Goal: Transaction & Acquisition: Purchase product/service

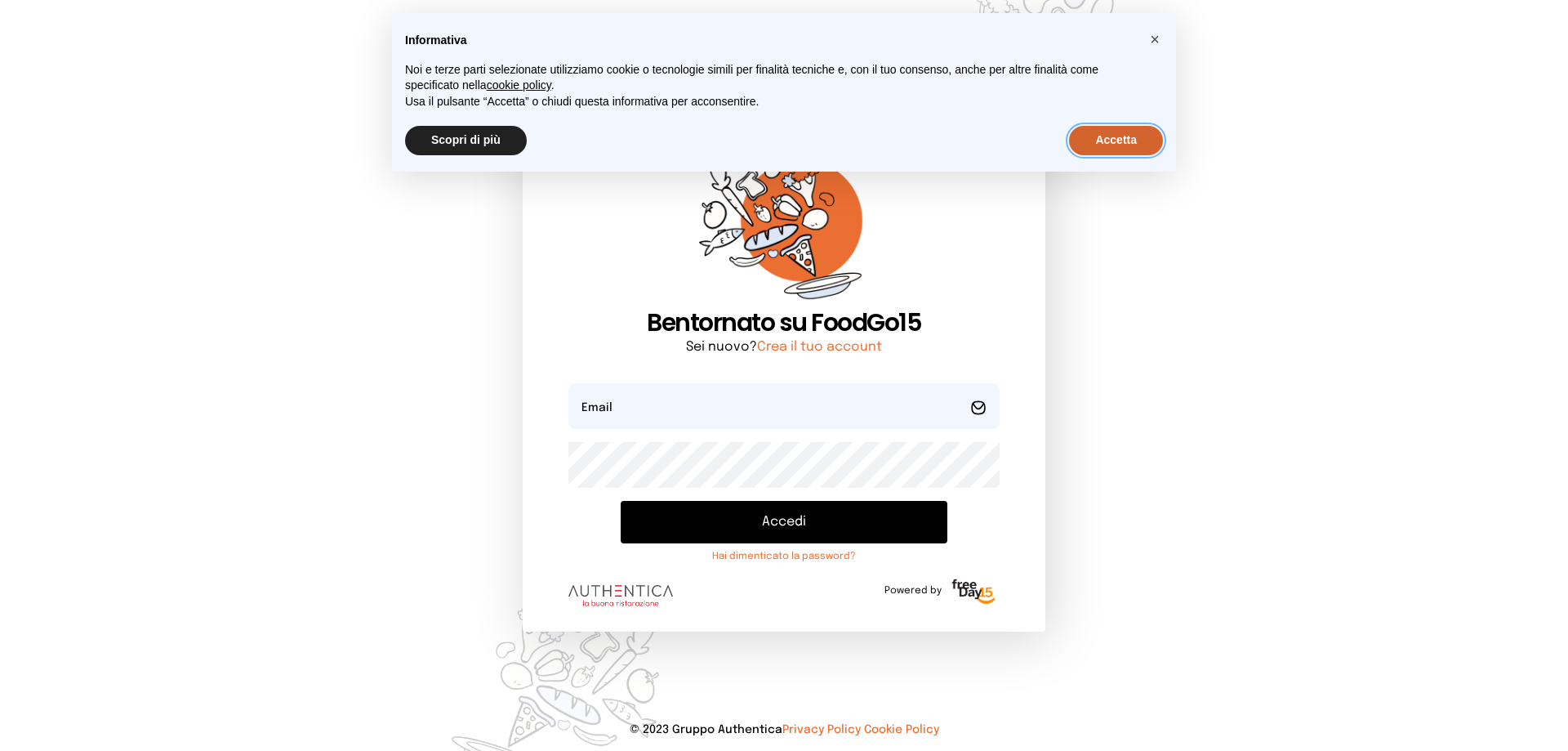
click at [1126, 137] on button "Accetta" at bounding box center [1115, 141] width 94 height 29
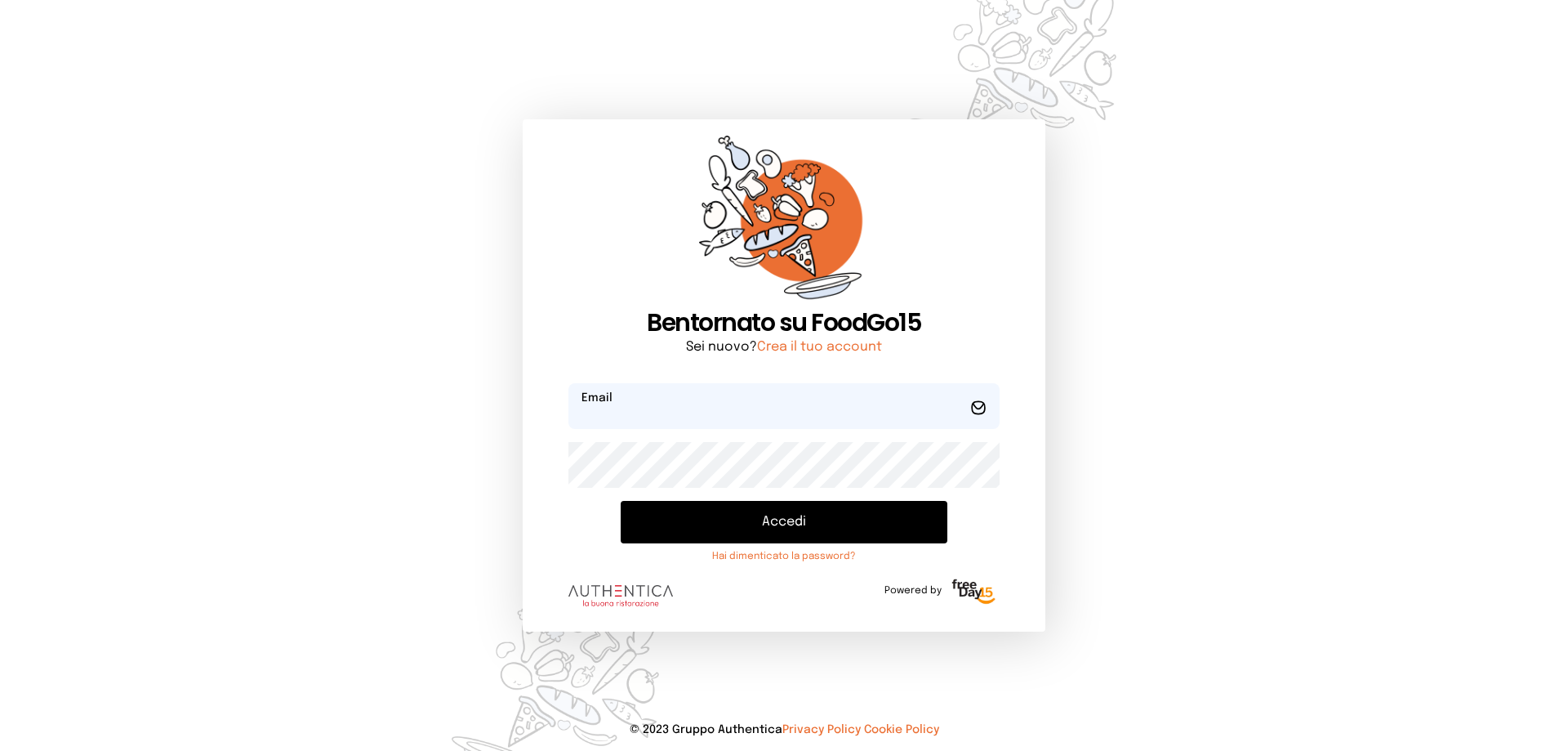
click at [765, 402] on input "email" at bounding box center [784, 405] width 431 height 46
type input "**********"
click at [767, 533] on button "Accedi" at bounding box center [784, 522] width 327 height 43
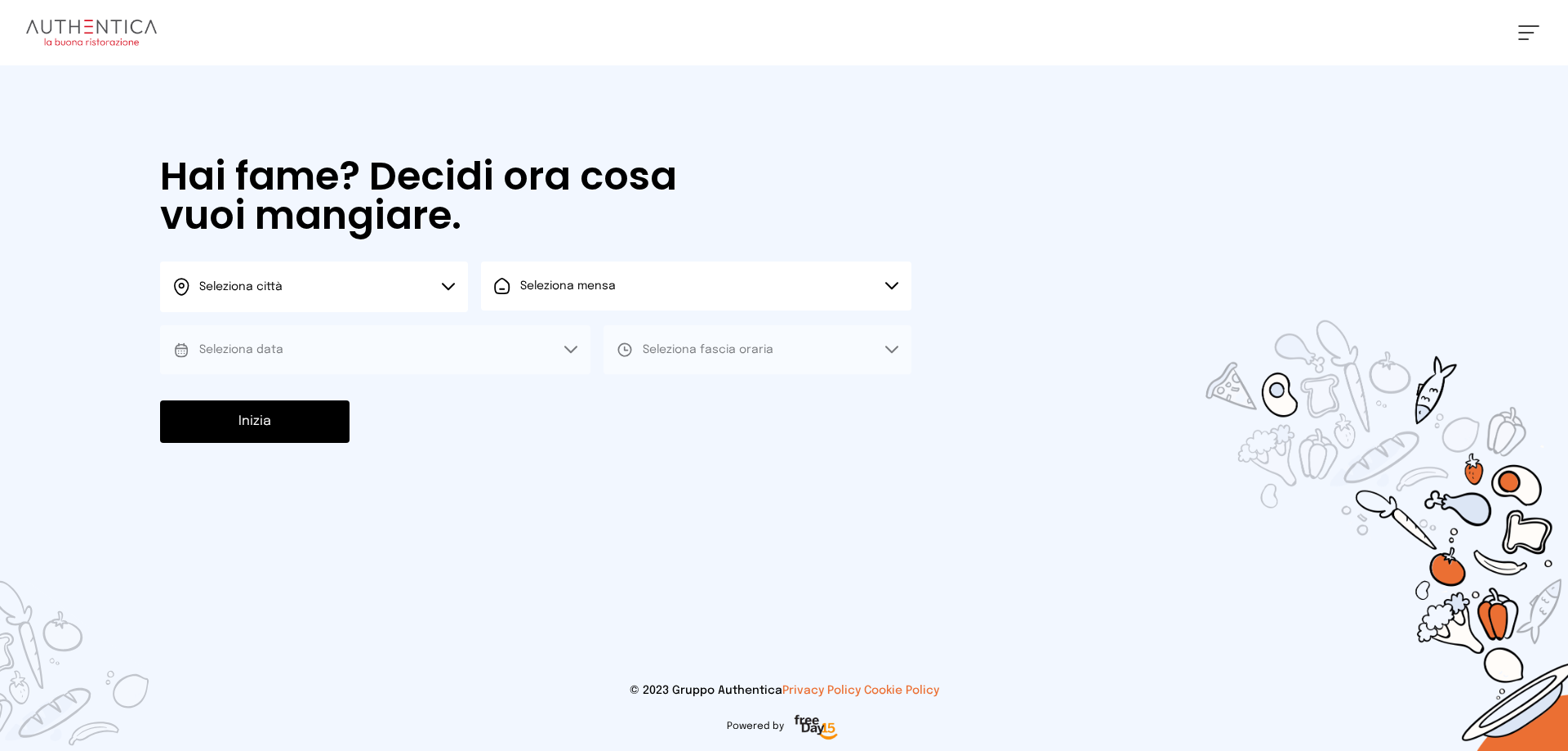
click at [449, 279] on button "Seleziona città" at bounding box center [314, 287] width 308 height 50
click at [381, 332] on li "Terni" at bounding box center [314, 334] width 308 height 45
click at [634, 295] on button "Seleziona mensa" at bounding box center [696, 286] width 430 height 49
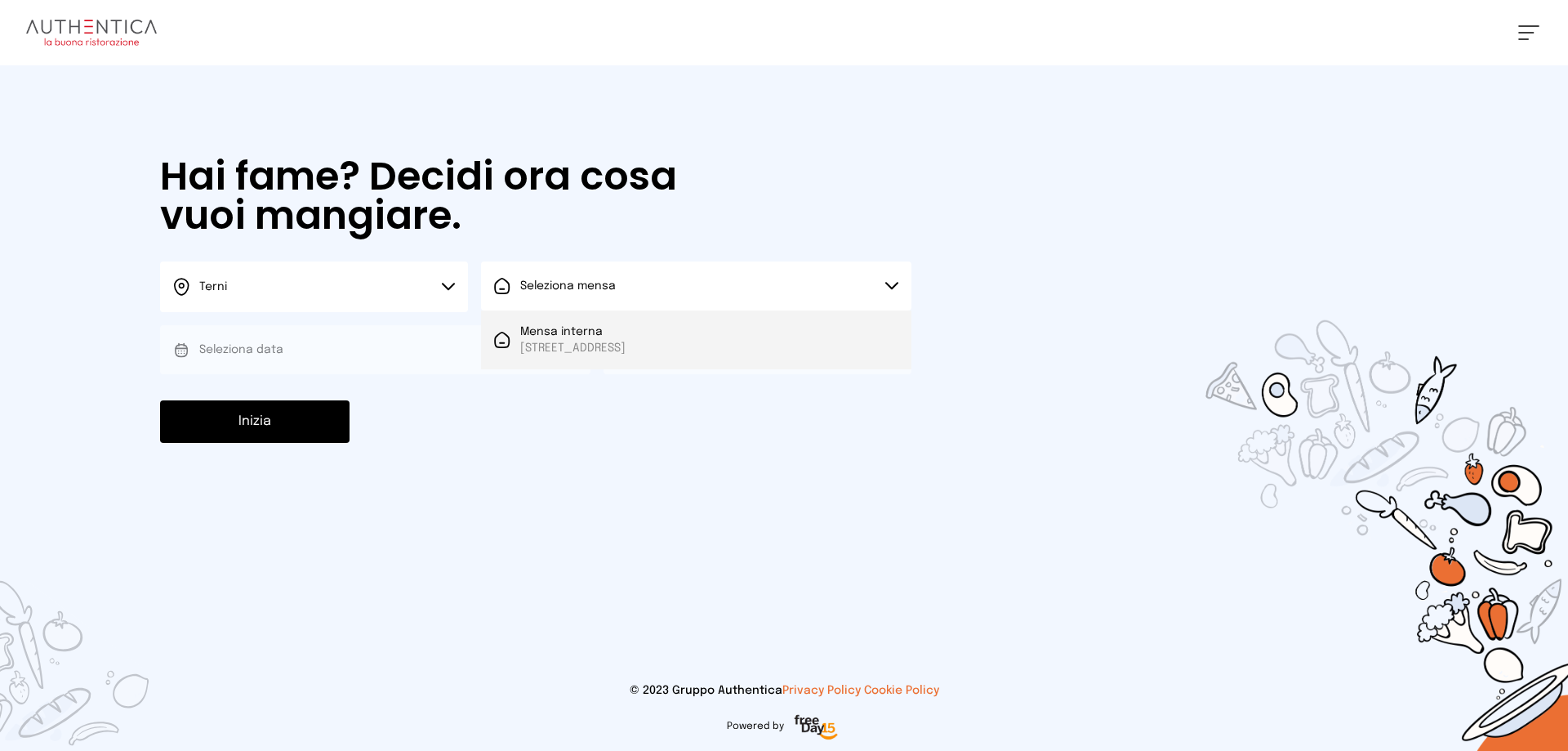
click at [623, 340] on span "[STREET_ADDRESS]" at bounding box center [573, 348] width 106 height 16
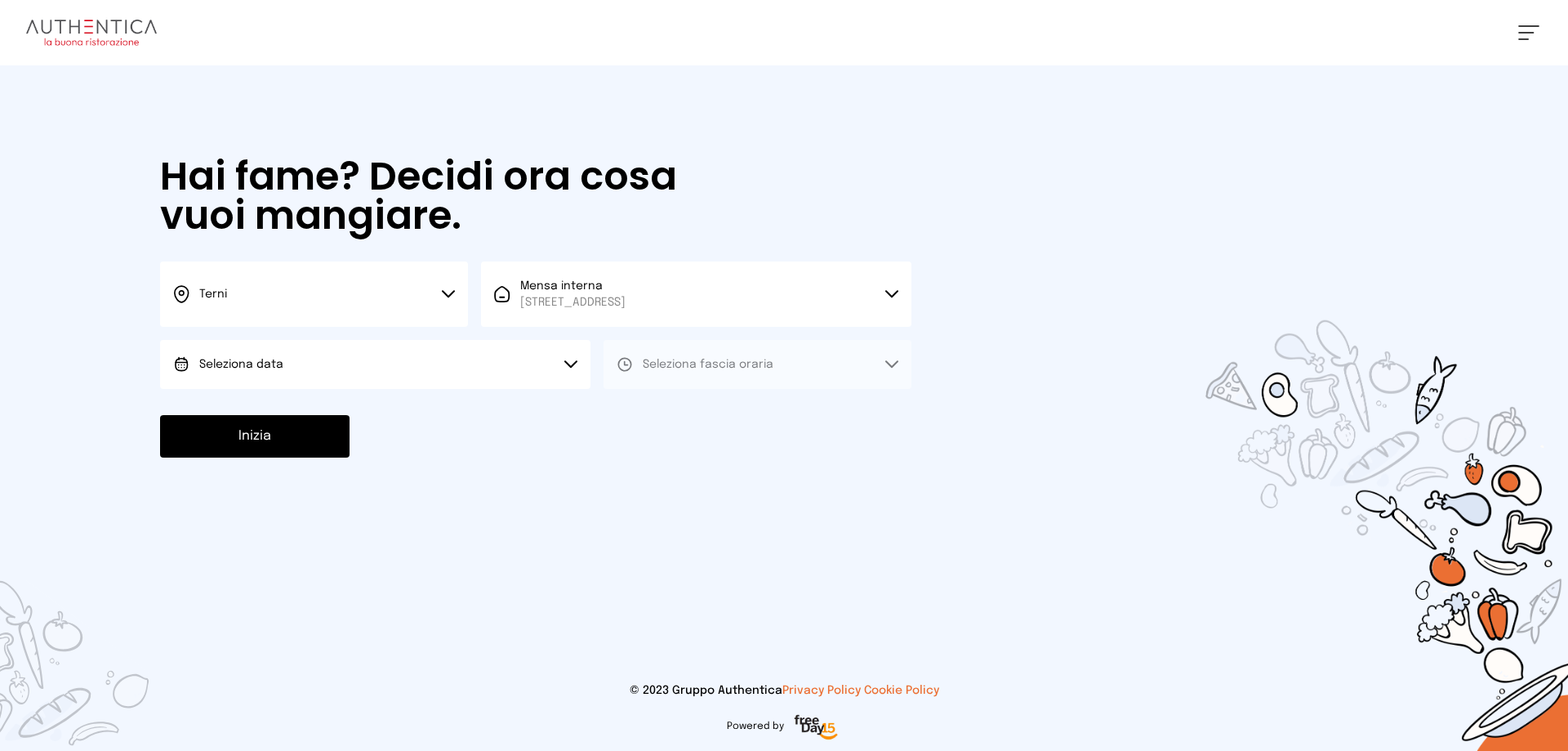
click at [486, 378] on button "Seleziona data" at bounding box center [375, 364] width 430 height 49
click at [477, 403] on li "[DATE], [DATE]" at bounding box center [375, 410] width 430 height 43
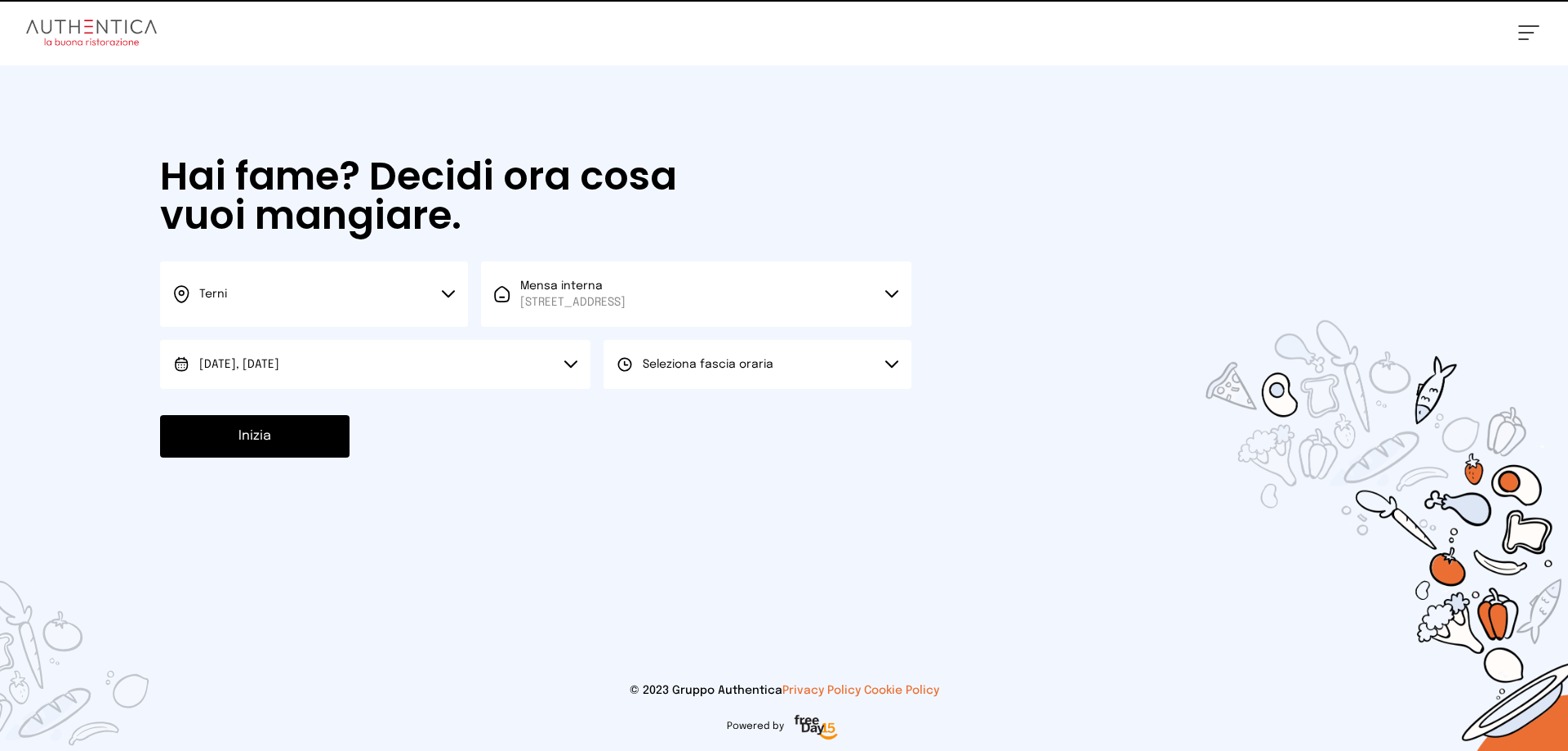
click at [640, 359] on div "Seleziona fascia oraria" at bounding box center [695, 363] width 157 height 16
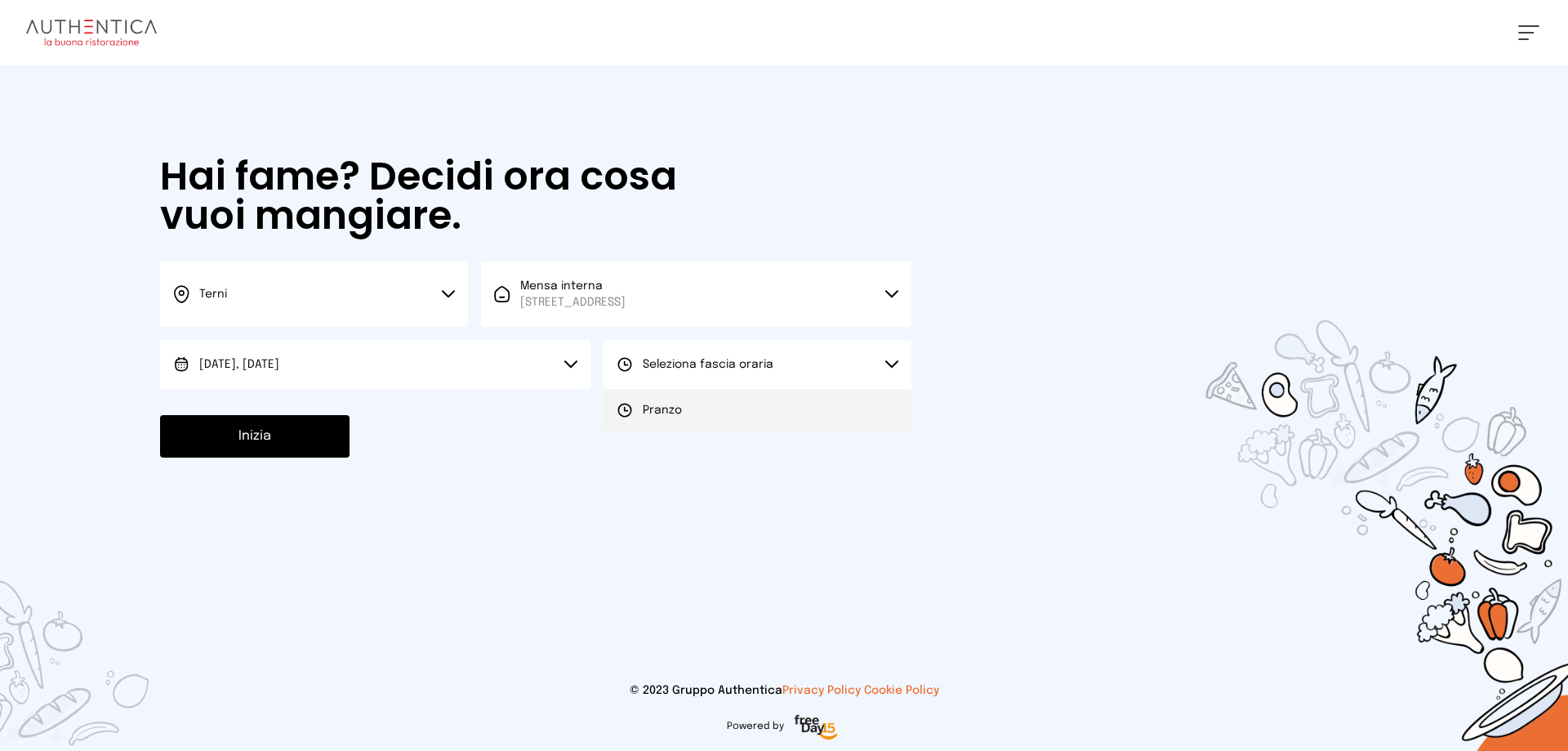
click at [646, 399] on li "Pranzo" at bounding box center [758, 410] width 308 height 43
click at [216, 430] on button "Inizia" at bounding box center [255, 436] width 190 height 43
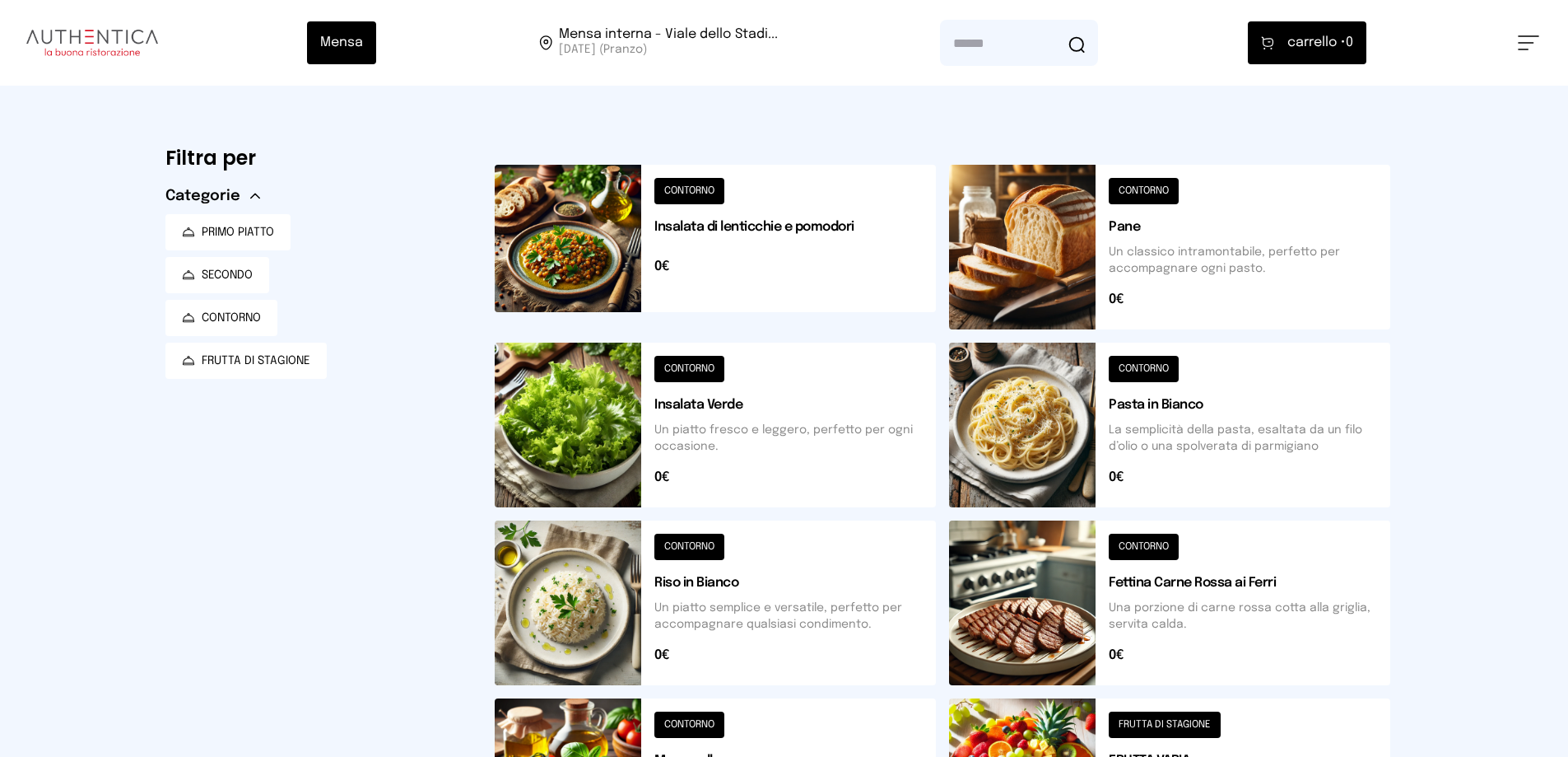
scroll to position [329, 0]
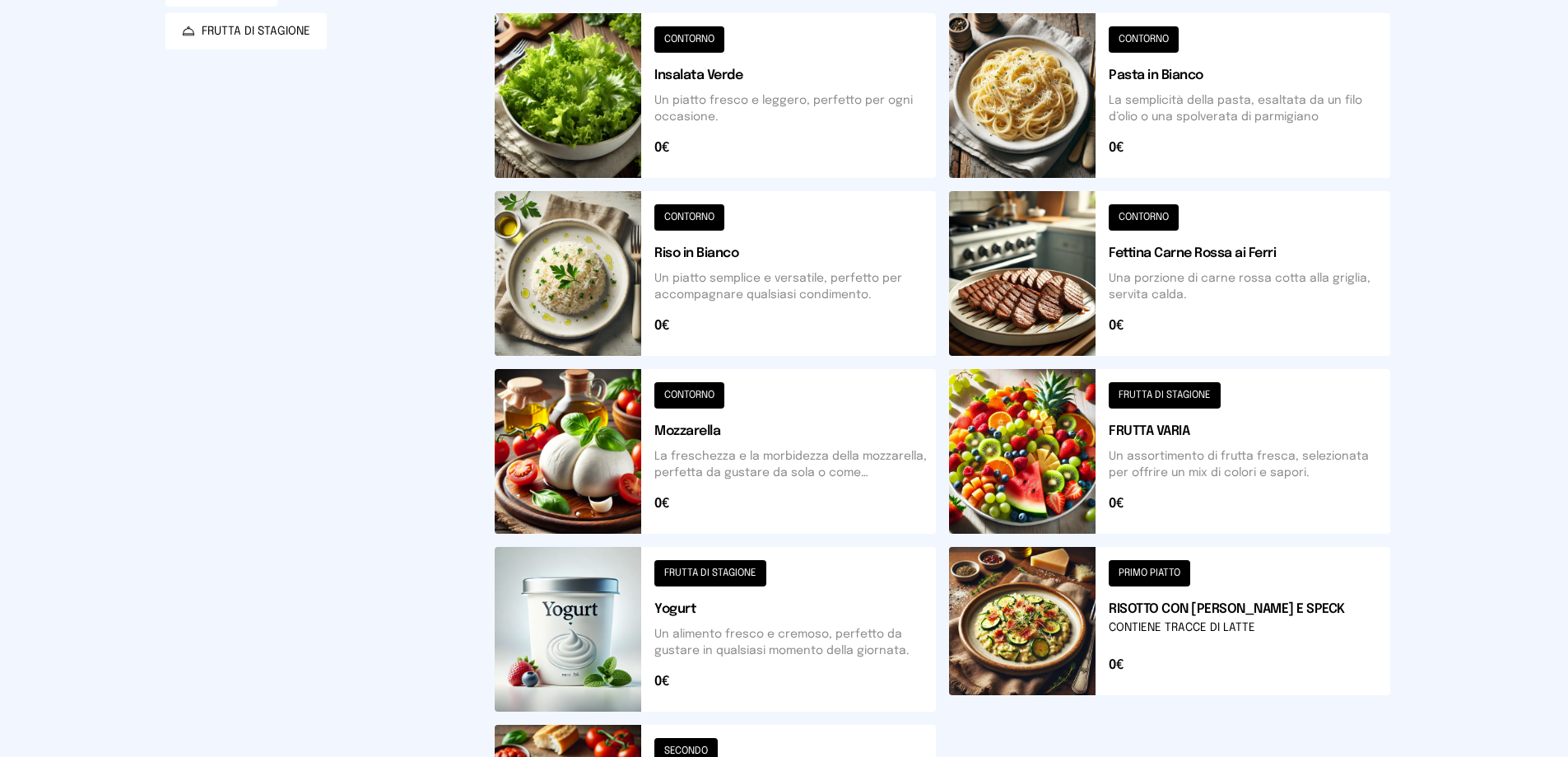
click at [1146, 399] on button at bounding box center [1170, 451] width 441 height 165
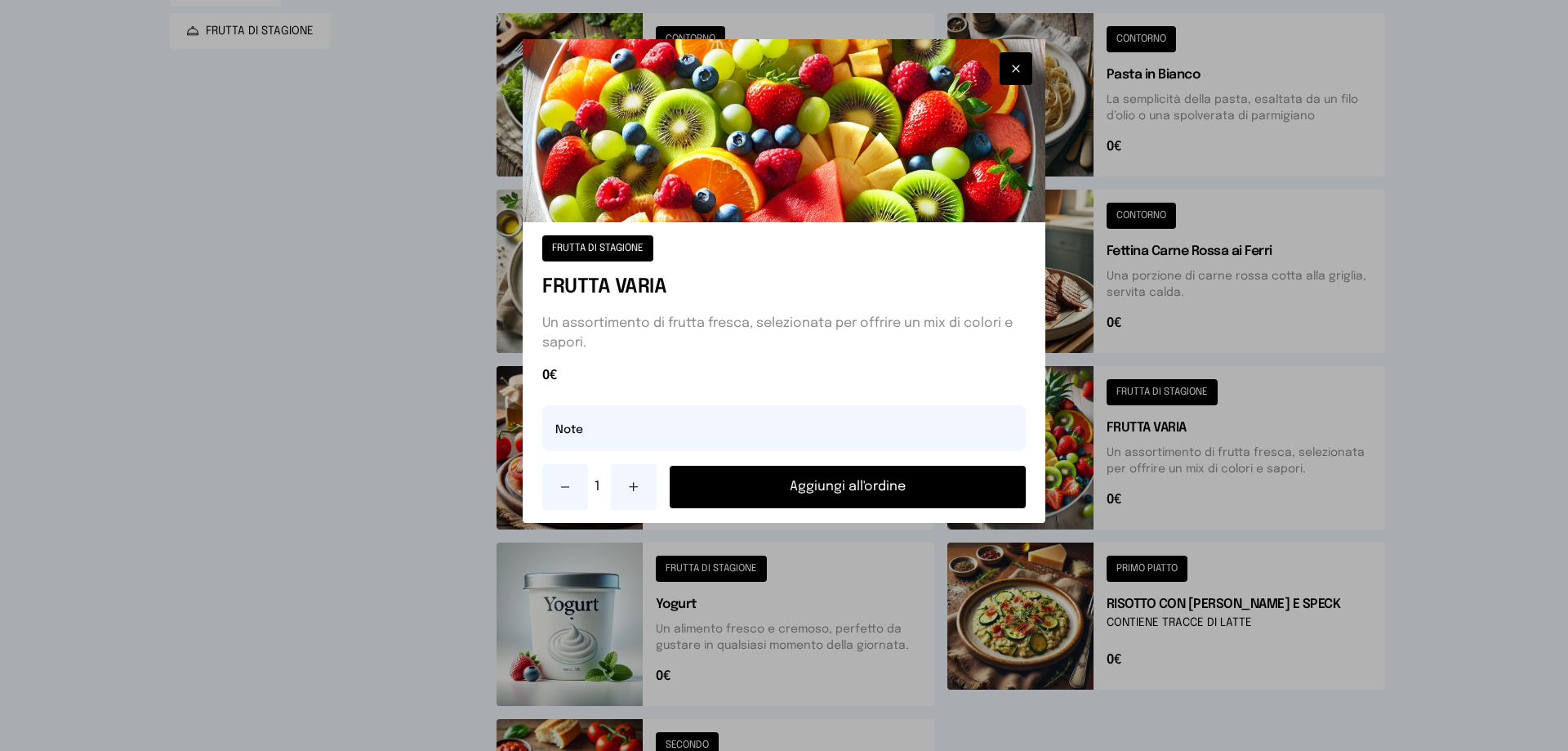
click at [860, 485] on button "Aggiungi all'ordine" at bounding box center [847, 486] width 356 height 43
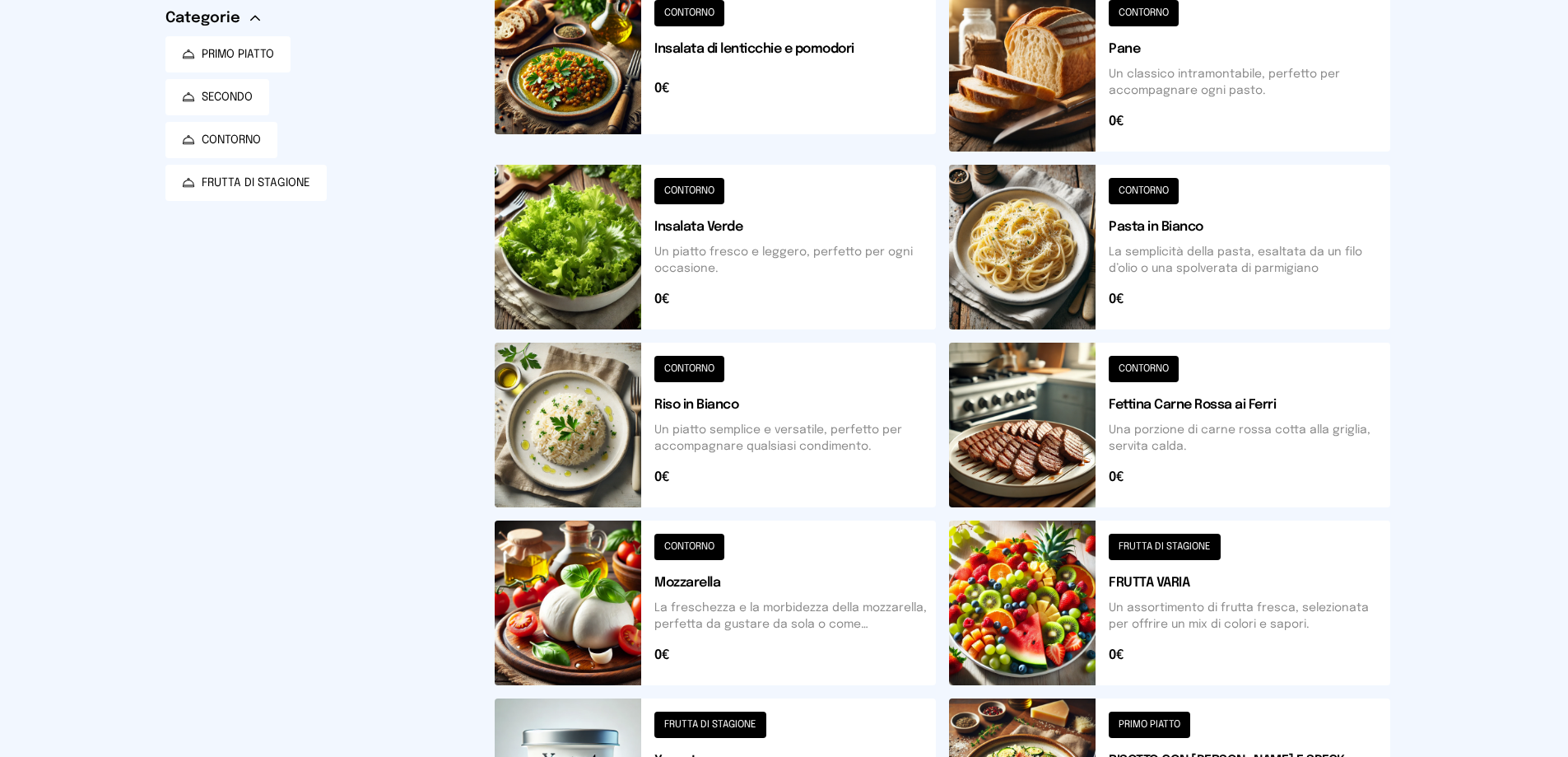
scroll to position [0, 0]
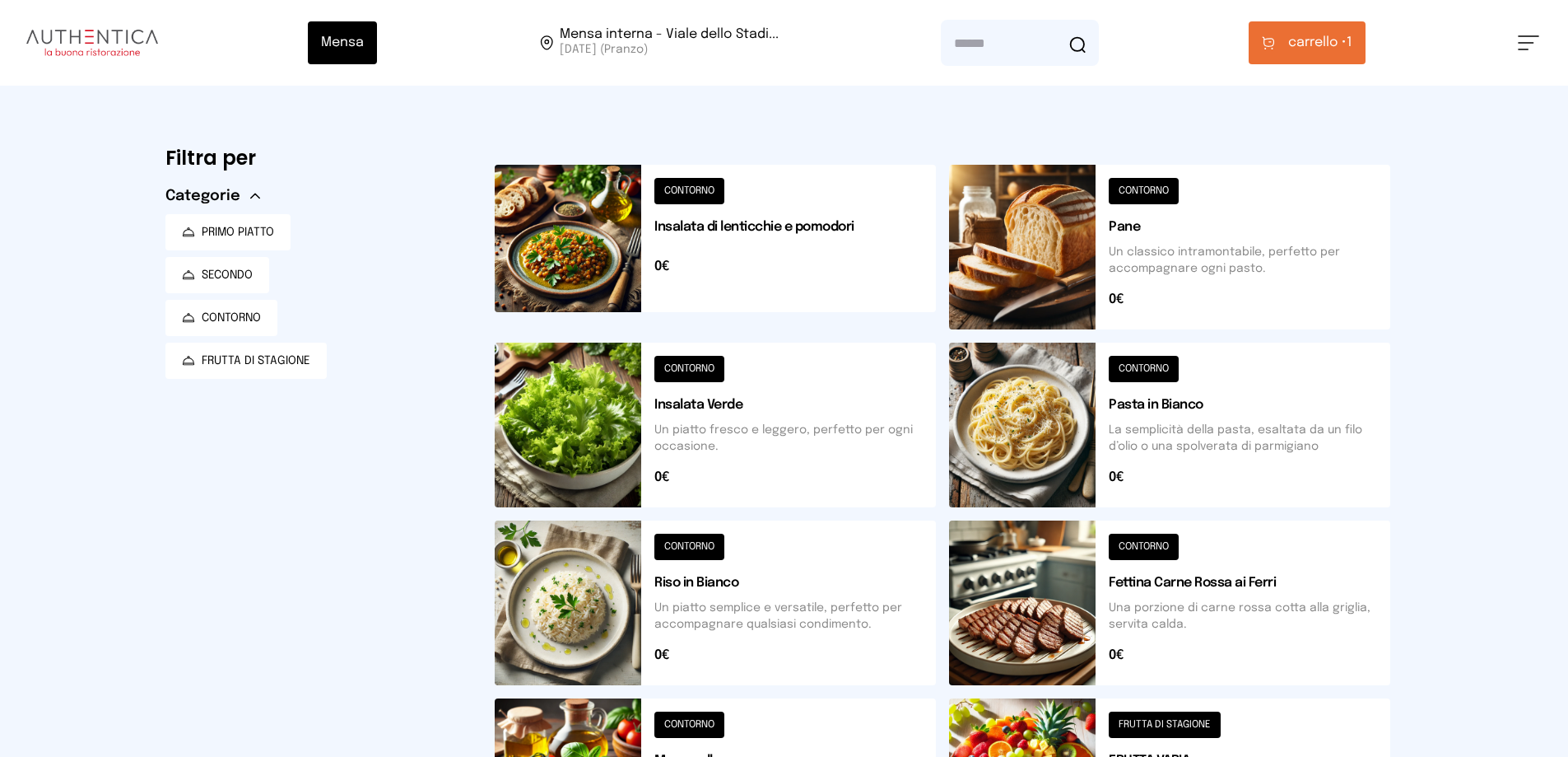
click at [693, 365] on button at bounding box center [716, 425] width 441 height 165
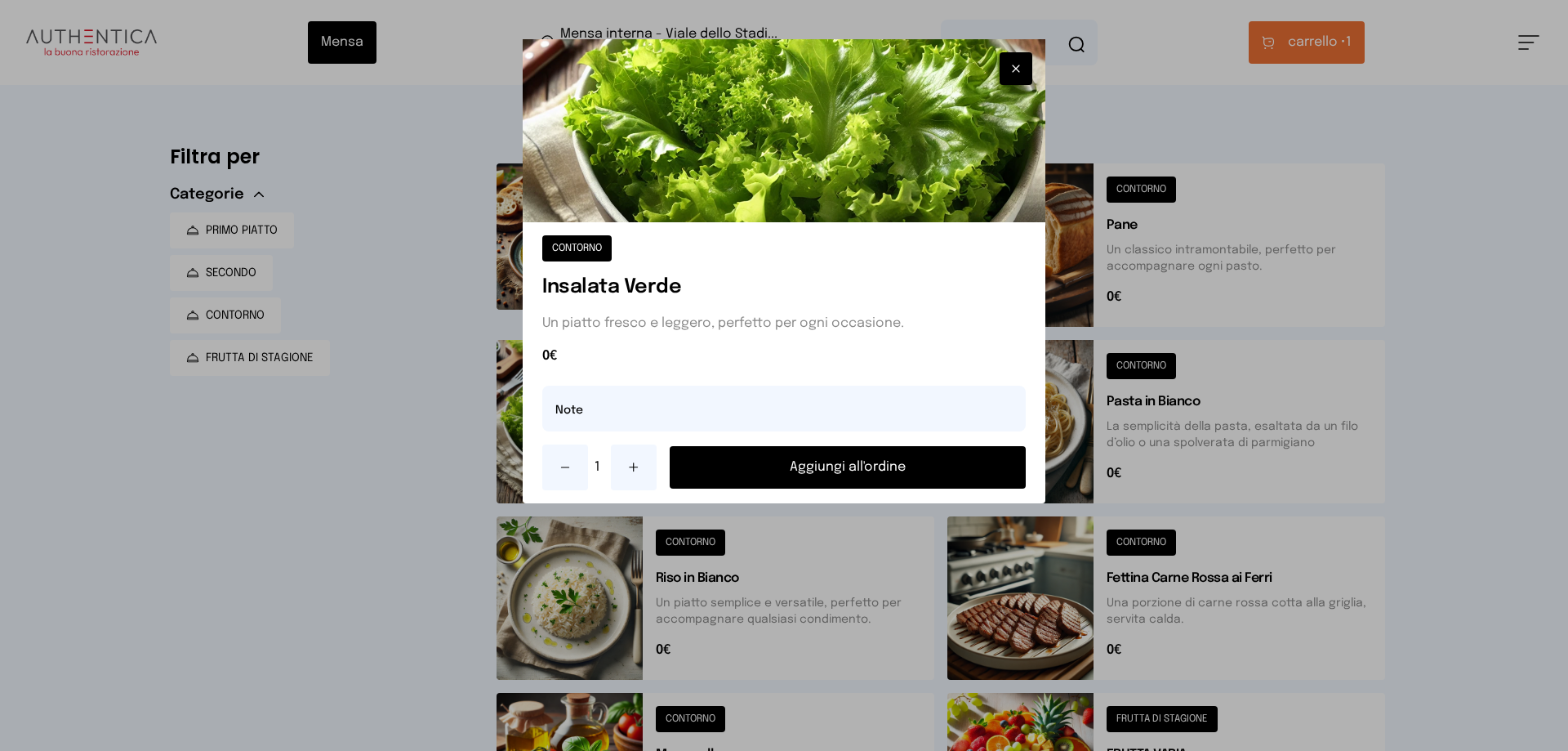
click at [848, 465] on button "Aggiungi all'ordine" at bounding box center [847, 467] width 356 height 43
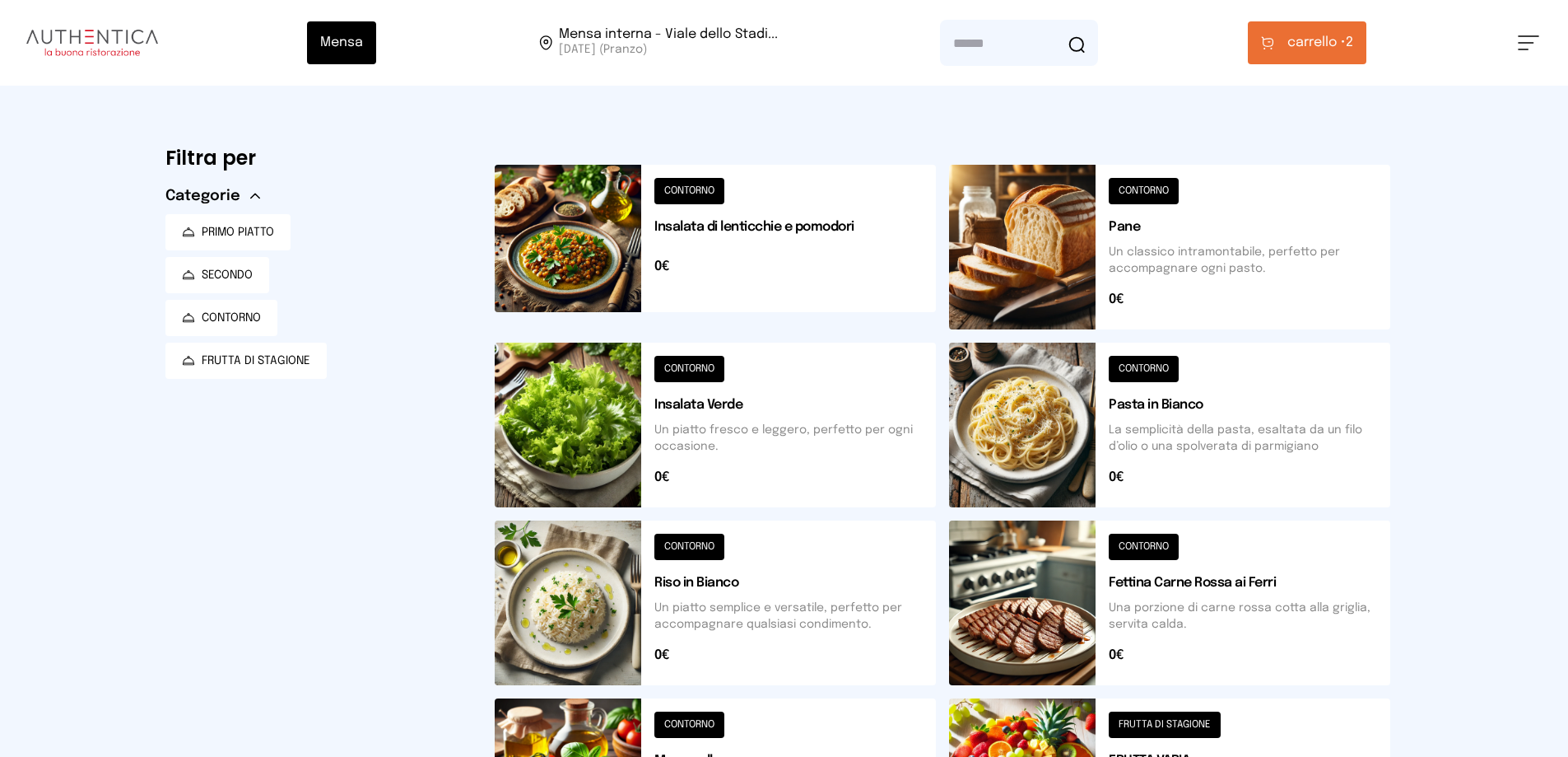
click at [1313, 46] on span "carrello •" at bounding box center [1316, 43] width 59 height 20
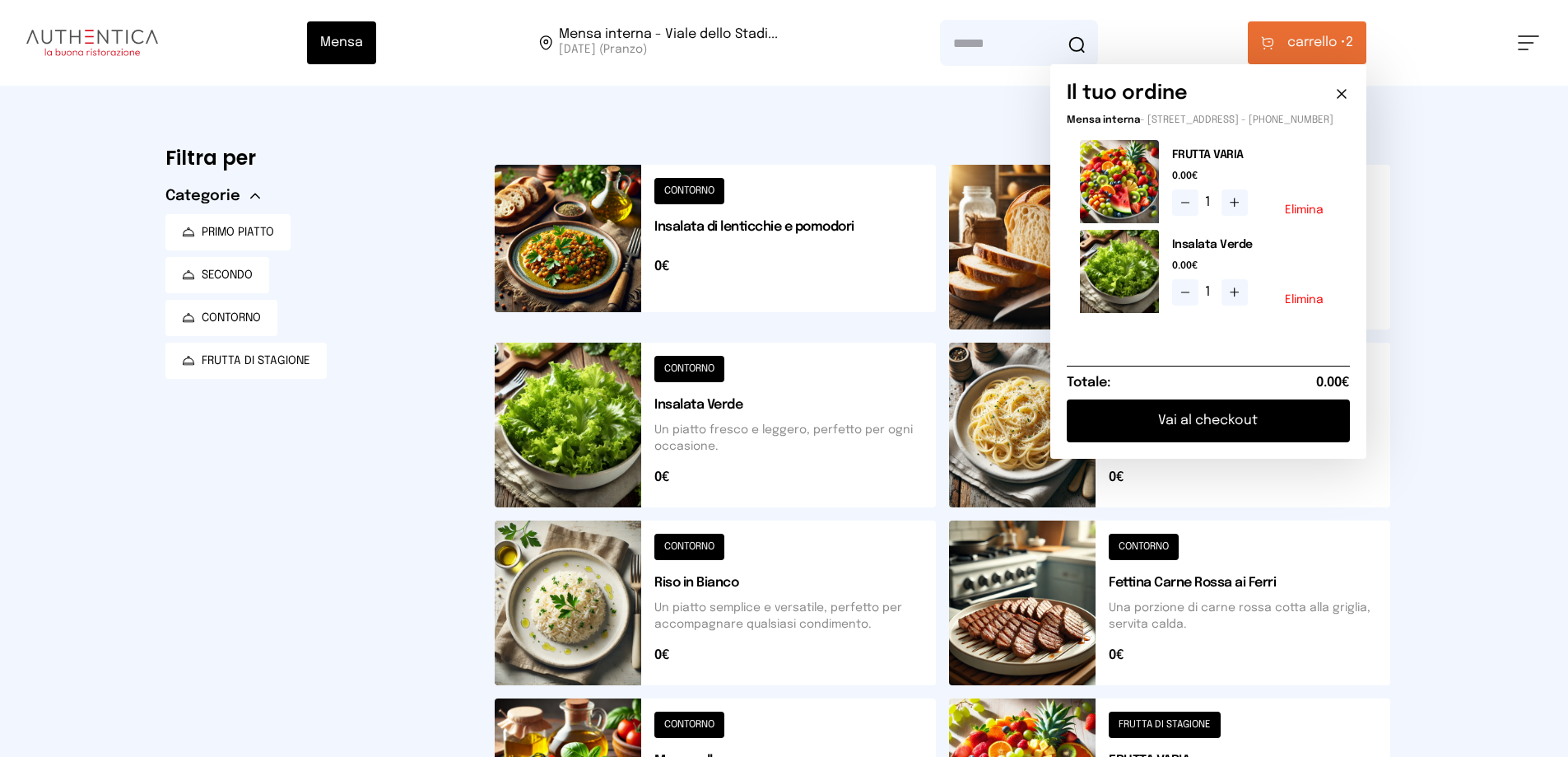
click at [1213, 429] on button "Vai al checkout" at bounding box center [1208, 421] width 283 height 43
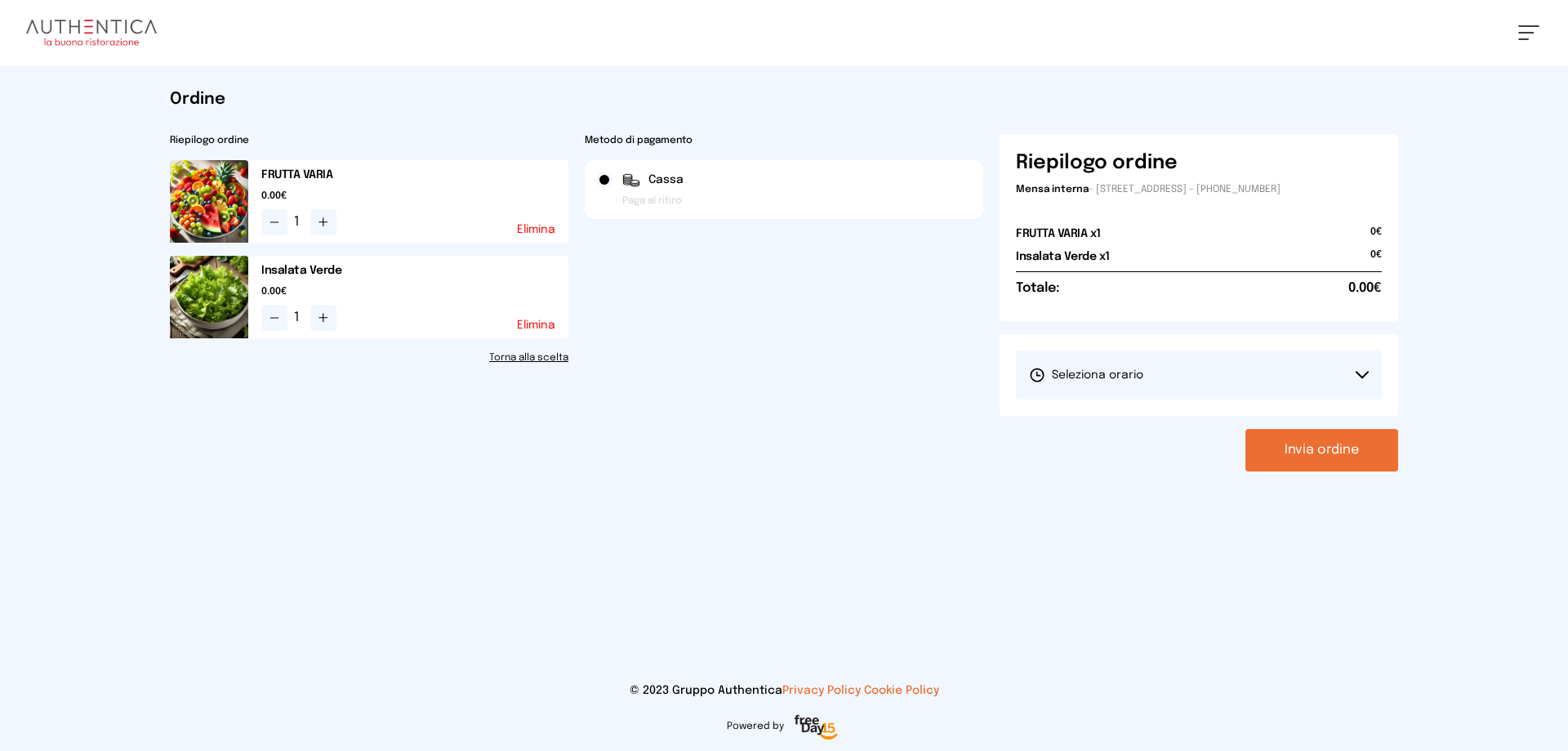
click at [1369, 379] on button "Seleziona orario" at bounding box center [1200, 375] width 366 height 49
click at [1307, 417] on li "1° Turno (13:00 - 15:00)" at bounding box center [1200, 421] width 366 height 43
click at [1309, 450] on button "Invia ordine" at bounding box center [1322, 450] width 153 height 43
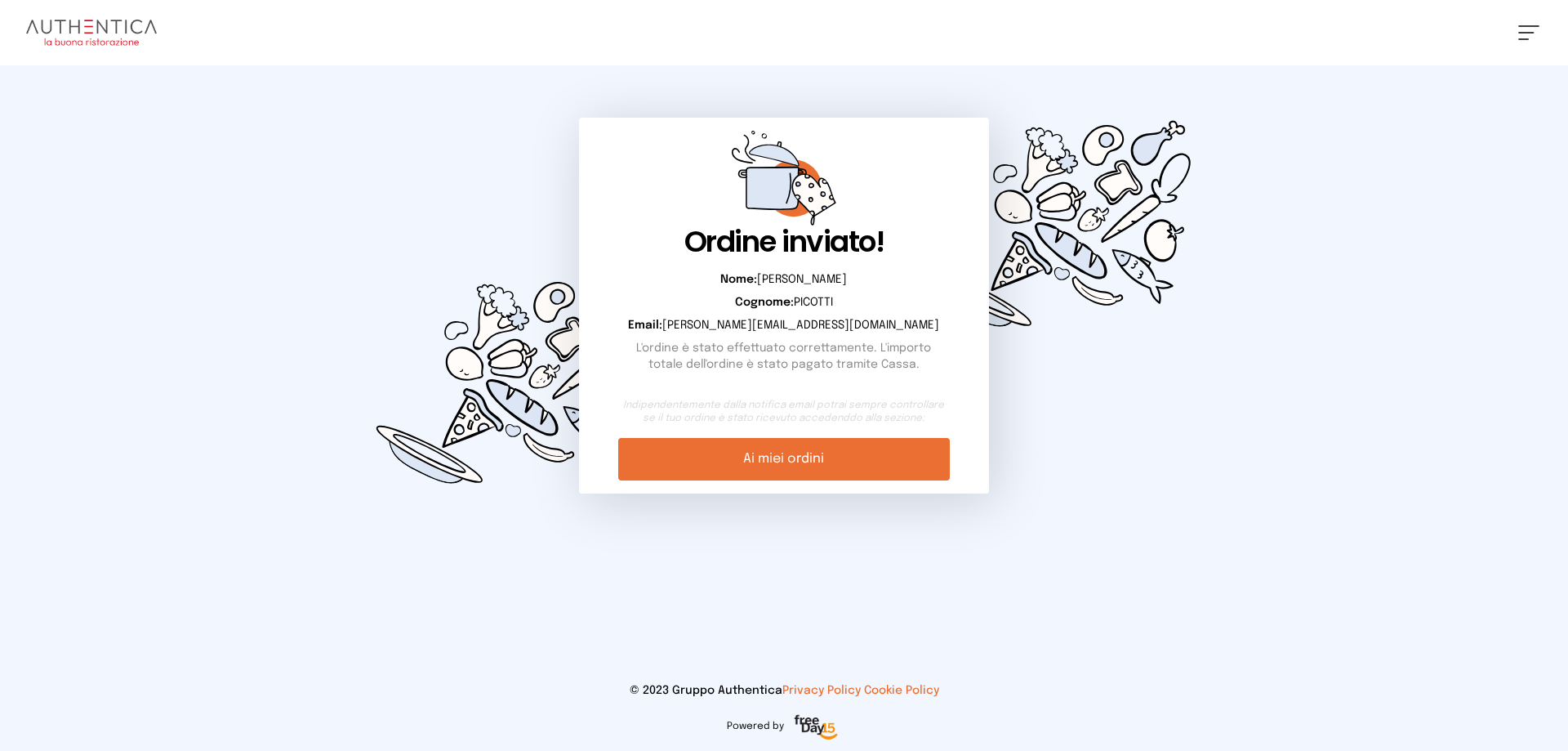
click at [869, 470] on link "Ai miei ordini" at bounding box center [783, 459] width 330 height 43
